Goal: Transaction & Acquisition: Book appointment/travel/reservation

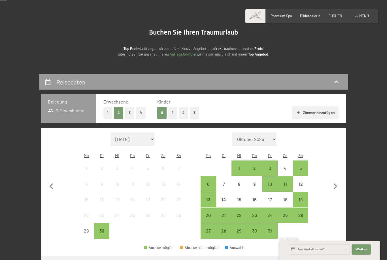
click at [184, 110] on button "2" at bounding box center [183, 113] width 9 height 12
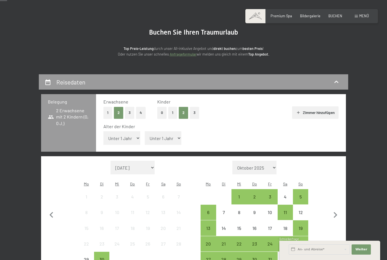
click at [168, 134] on select "Unter 1 Jahr 1 Jahr 2 Jahre 3 Jahre 4 Jahre 5 Jahre 6 Jahre 7 Jahre 8 Jahre 9 J…" at bounding box center [163, 138] width 37 height 14
select select "9"
click at [337, 209] on icon "button" at bounding box center [336, 215] width 12 height 12
select select "[DATE]"
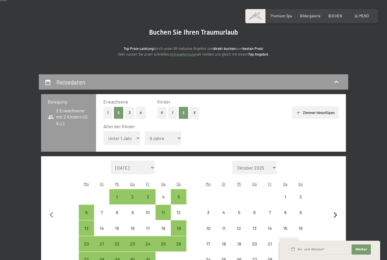
click at [337, 209] on icon "button" at bounding box center [336, 215] width 12 height 12
select select "[DATE]"
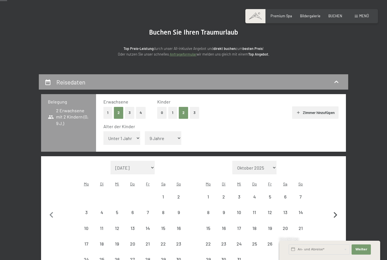
click at [337, 212] on icon "button" at bounding box center [336, 215] width 4 height 6
select select "[DATE]"
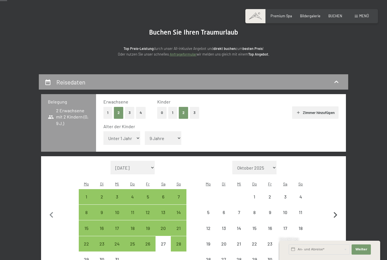
select select "[DATE]"
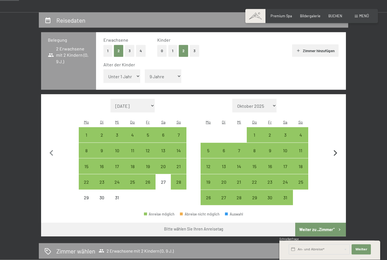
scroll to position [96, 0]
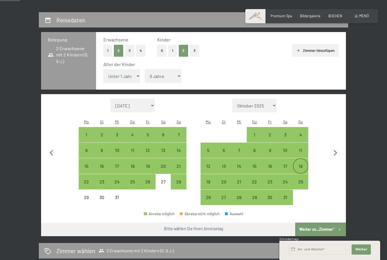
click at [301, 164] on div "18" at bounding box center [301, 171] width 14 height 14
select select "[DATE]"
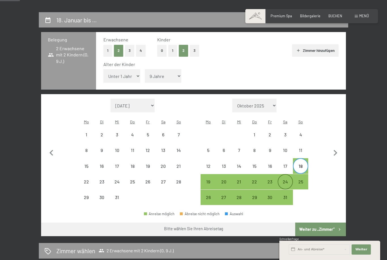
click at [286, 179] on div "24" at bounding box center [285, 186] width 14 height 14
select select "[DATE]"
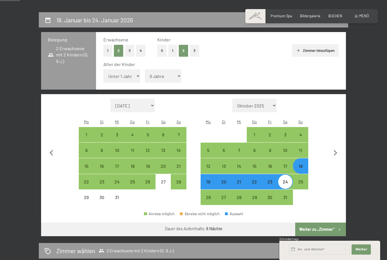
click at [334, 223] on button "Weiter zu „Zimmer“" at bounding box center [320, 230] width 51 height 14
select select "[DATE]"
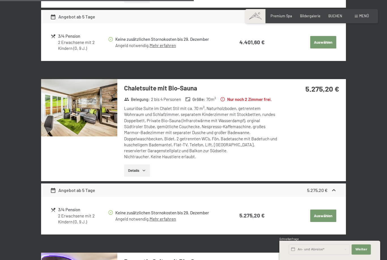
scroll to position [728, 0]
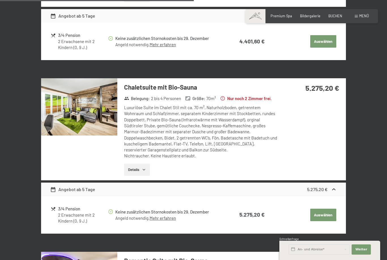
click at [138, 166] on button "Details" at bounding box center [137, 170] width 26 height 12
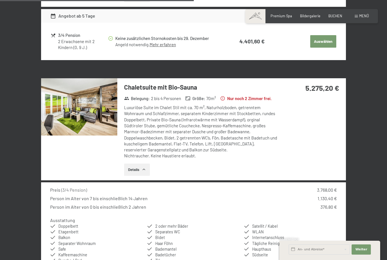
click at [167, 83] on h3 "Chaletsuite mit Bio-Sauna" at bounding box center [200, 87] width 153 height 9
click at [187, 83] on h3 "Chaletsuite mit Bio-Sauna" at bounding box center [200, 87] width 153 height 9
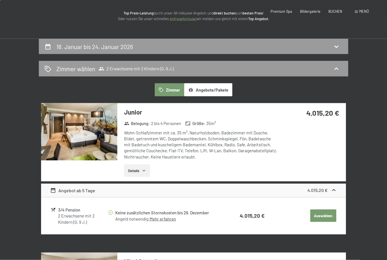
scroll to position [0, 0]
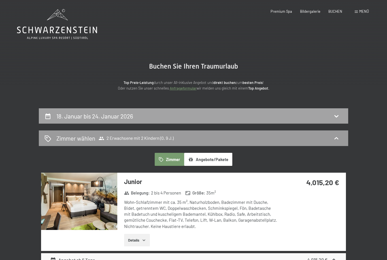
click at [313, 114] on div "18. Januar bis 24. Januar 2026" at bounding box center [194, 116] width 298 height 8
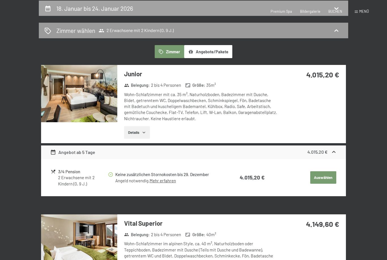
select select "9"
select select "[DATE]"
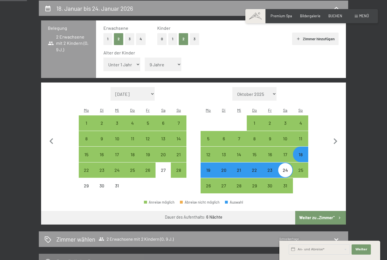
click at [303, 152] on div "18" at bounding box center [301, 159] width 14 height 14
select select "[DATE]"
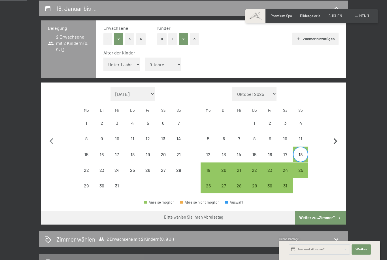
click at [336, 136] on icon "button" at bounding box center [336, 142] width 12 height 12
select select "[DATE]"
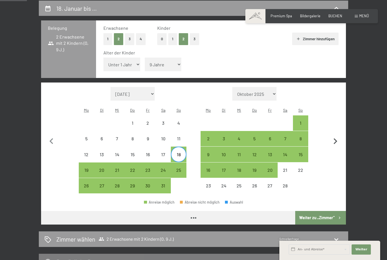
select select "[DATE]"
click at [304, 152] on div "15" at bounding box center [301, 159] width 14 height 14
select select "[DATE]"
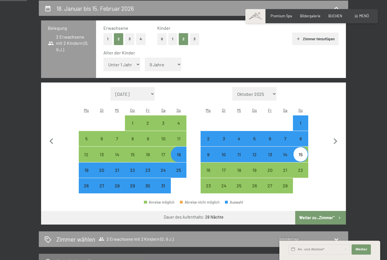
click at [299, 152] on div "15" at bounding box center [301, 159] width 14 height 14
select select "[DATE]"
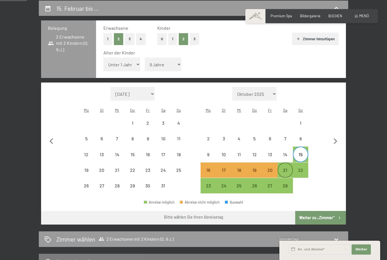
click at [287, 168] on div "21" at bounding box center [285, 175] width 14 height 14
select select "[DATE]"
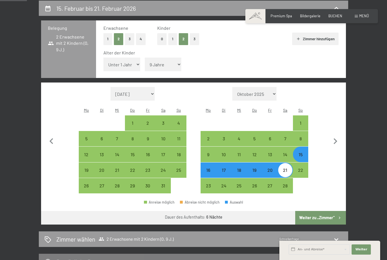
click at [331, 211] on button "Weiter zu „Zimmer“" at bounding box center [320, 218] width 51 height 14
select select "[DATE]"
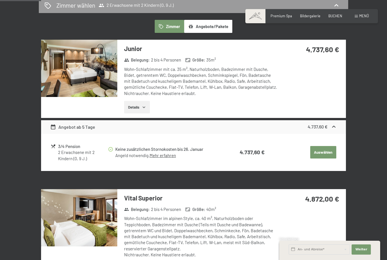
scroll to position [0, 0]
